Goal: Information Seeking & Learning: Learn about a topic

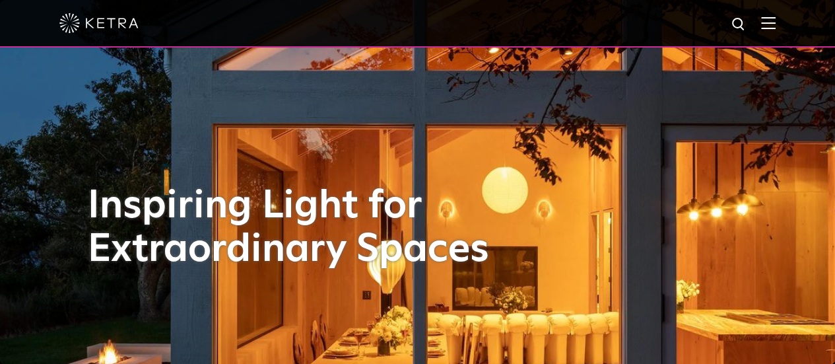
click at [771, 22] on img at bounding box center [768, 23] width 15 height 13
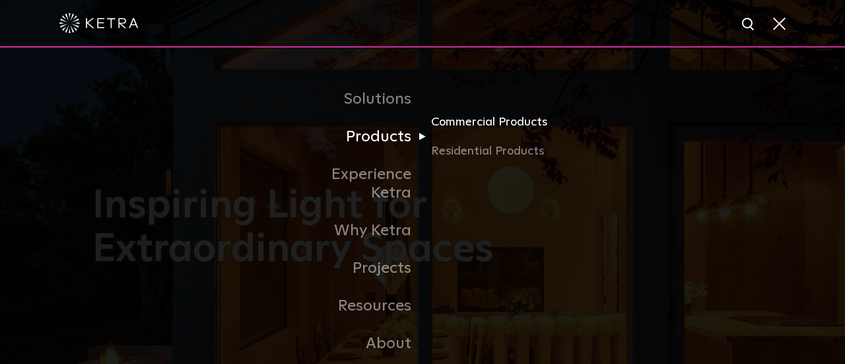
click at [469, 130] on link "Commercial Products" at bounding box center [494, 127] width 127 height 29
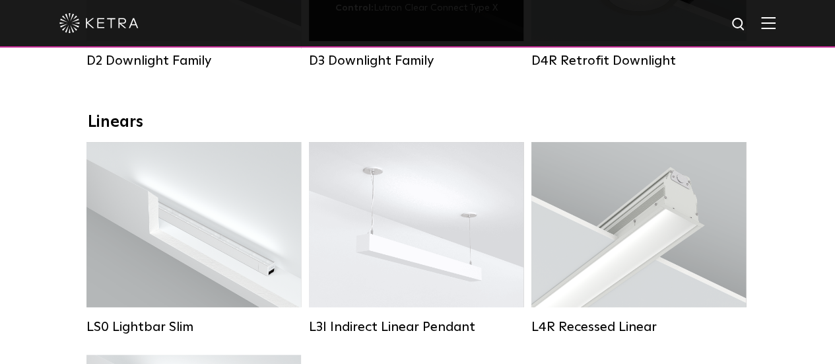
scroll to position [462, 0]
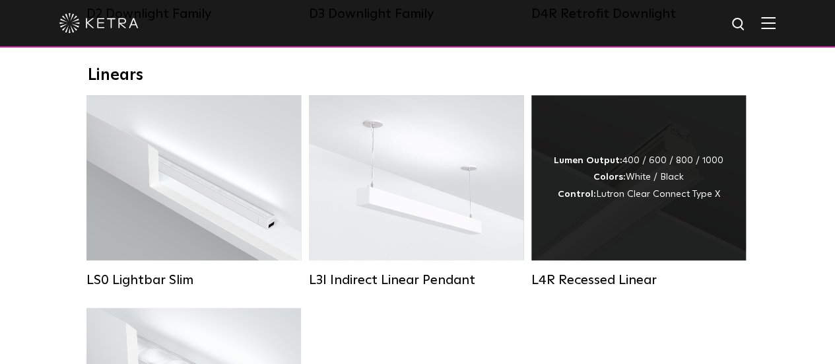
click at [605, 178] on div "Lumen Output: 400 / 600 / 800 / 1000 Colors: White / Black Control: Lutron Clea…" at bounding box center [639, 177] width 170 height 50
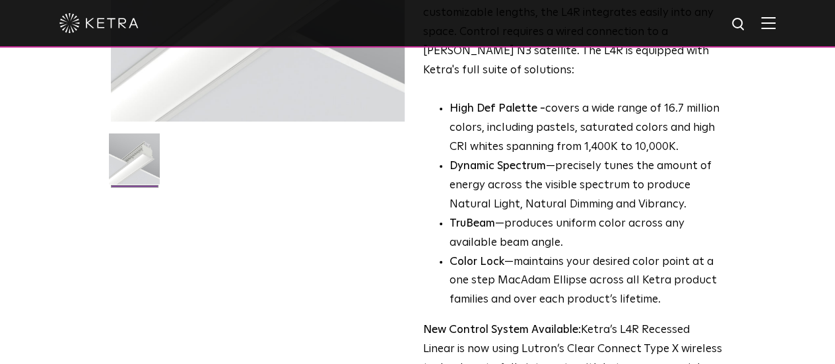
scroll to position [396, 0]
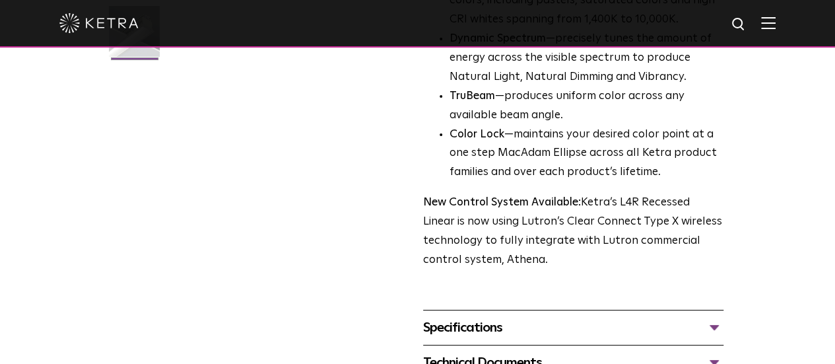
click at [481, 317] on div "Specifications" at bounding box center [573, 327] width 300 height 21
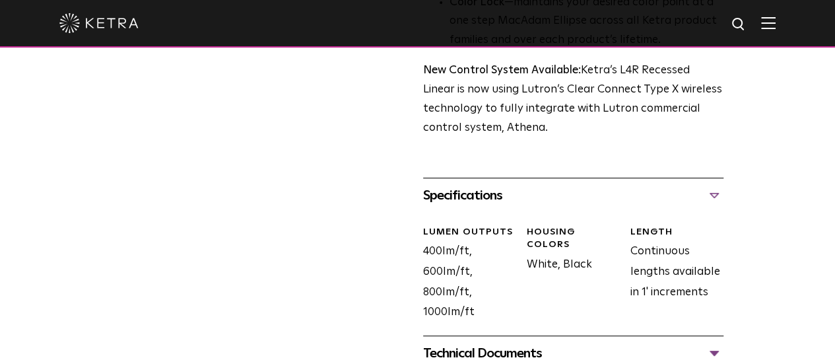
click at [511, 343] on div "Technical Documents" at bounding box center [573, 353] width 300 height 21
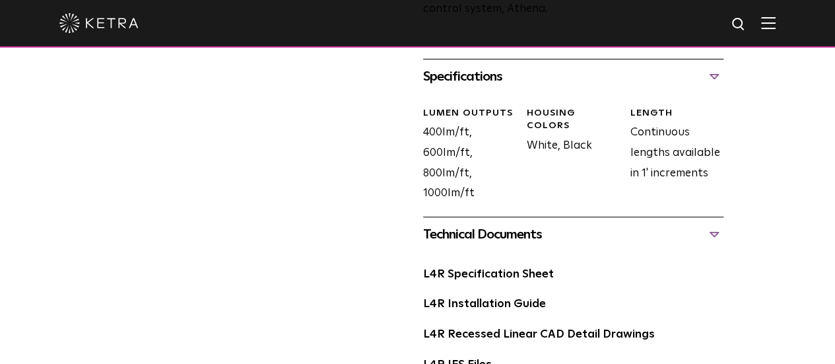
scroll to position [660, 0]
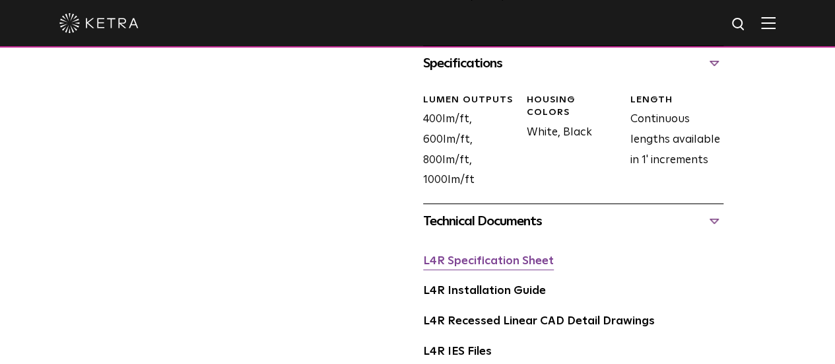
click at [491, 255] on link "L4R Specification Sheet" at bounding box center [488, 260] width 131 height 11
